Goal: Answer question/provide support

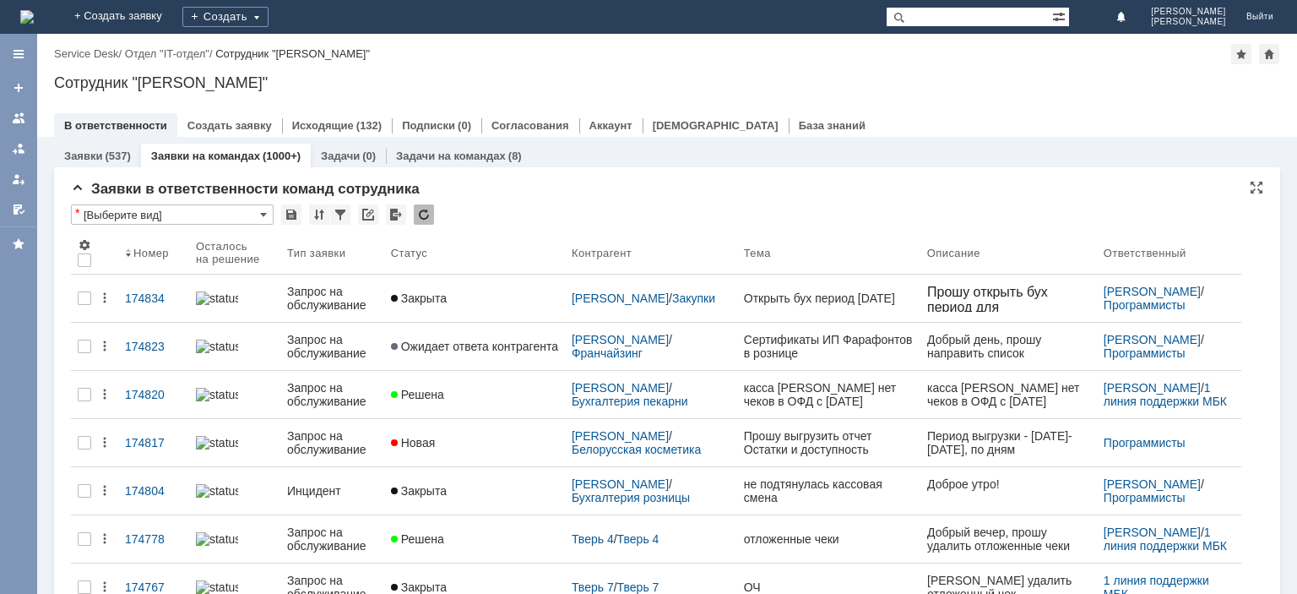
click at [428, 215] on div at bounding box center [424, 214] width 20 height 20
click at [419, 215] on div at bounding box center [424, 214] width 20 height 20
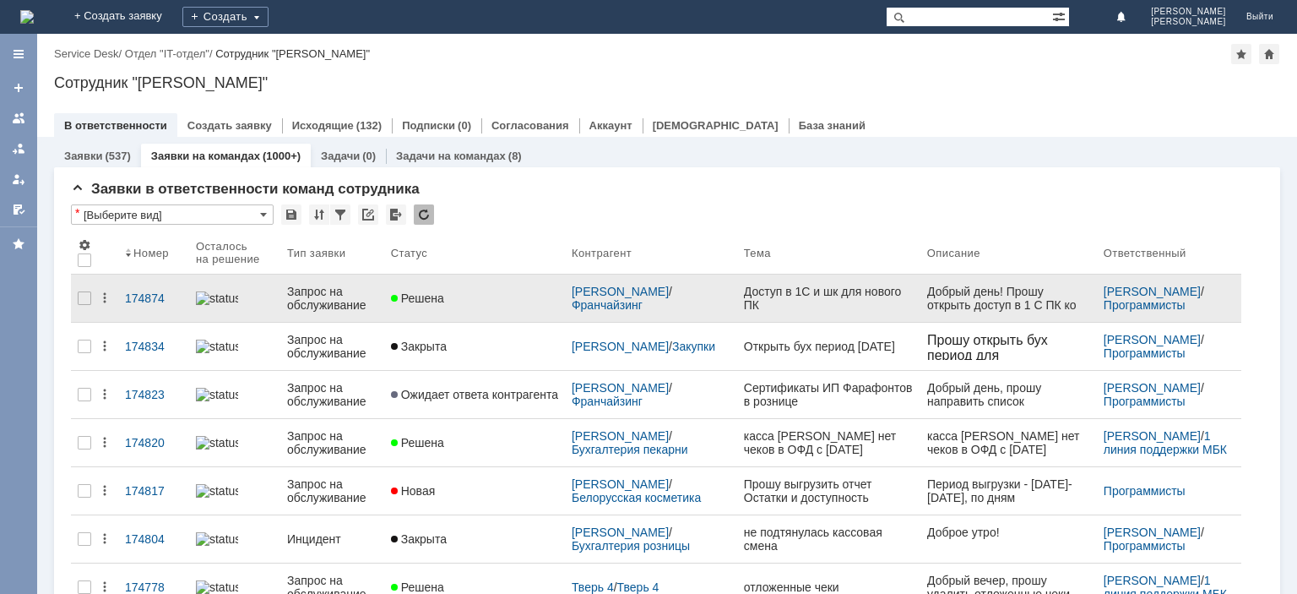
click at [309, 312] on link "Запрос на обслуживание" at bounding box center [332, 298] width 104 height 47
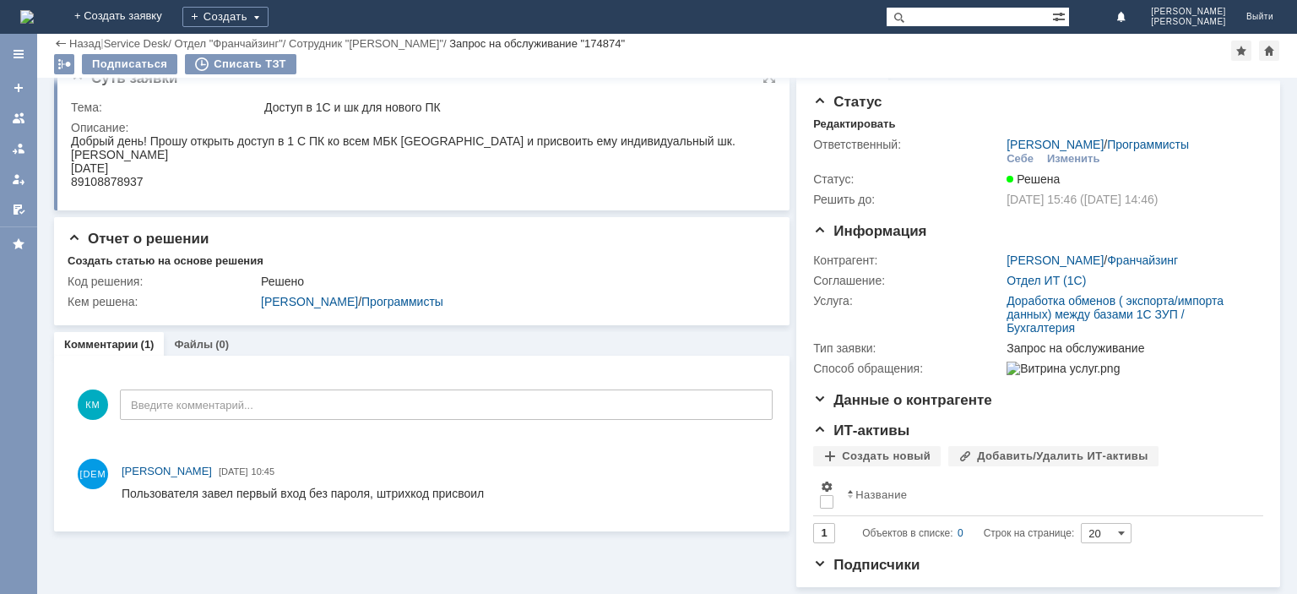
scroll to position [39, 0]
click at [83, 153] on div "[PERSON_NAME]" at bounding box center [403, 155] width 665 height 14
copy div "[PERSON_NAME]"
click at [19, 111] on link at bounding box center [18, 118] width 27 height 27
